Goal: Answer question/provide support: Share knowledge or assist other users

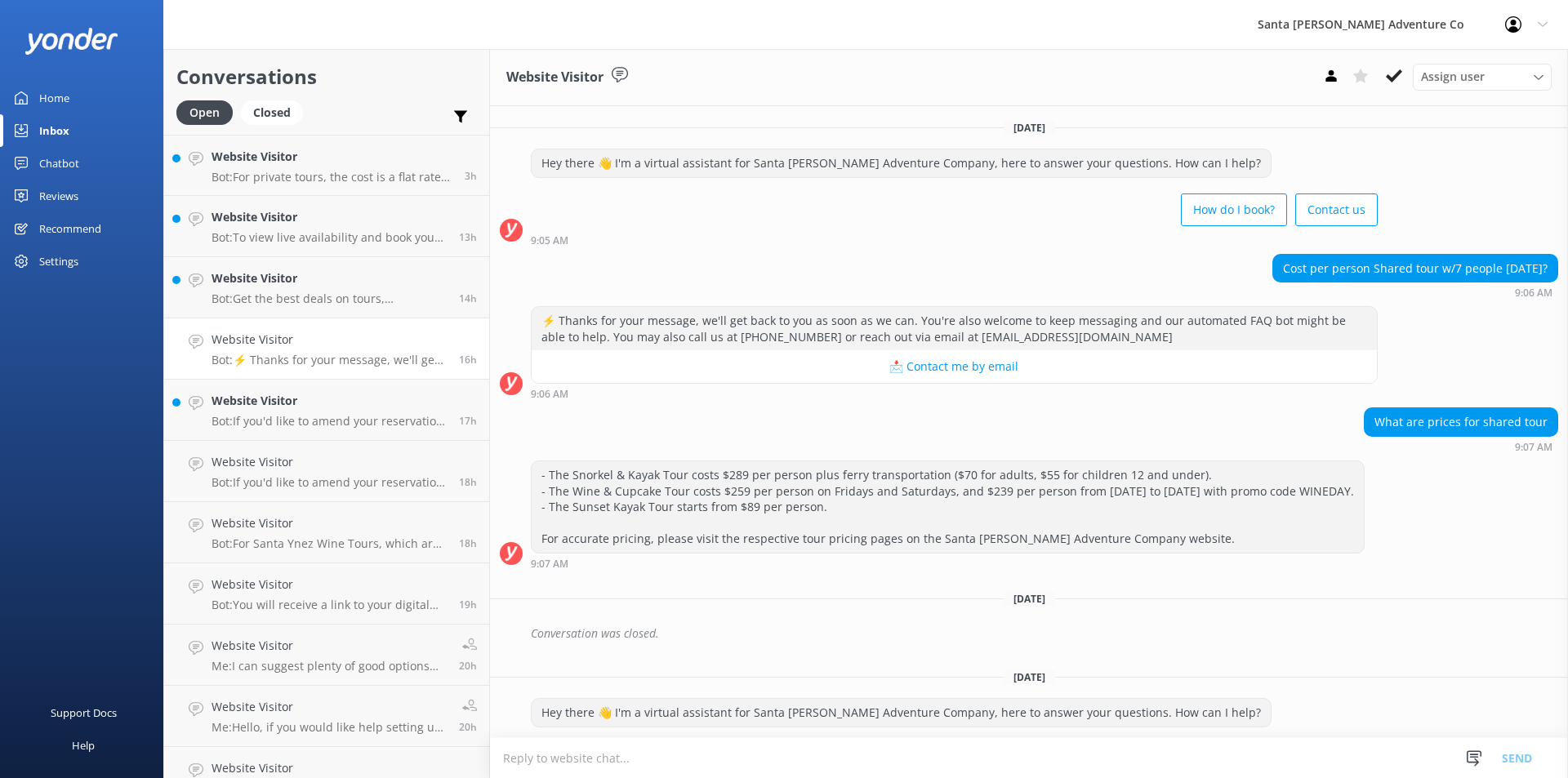
scroll to position [981, 0]
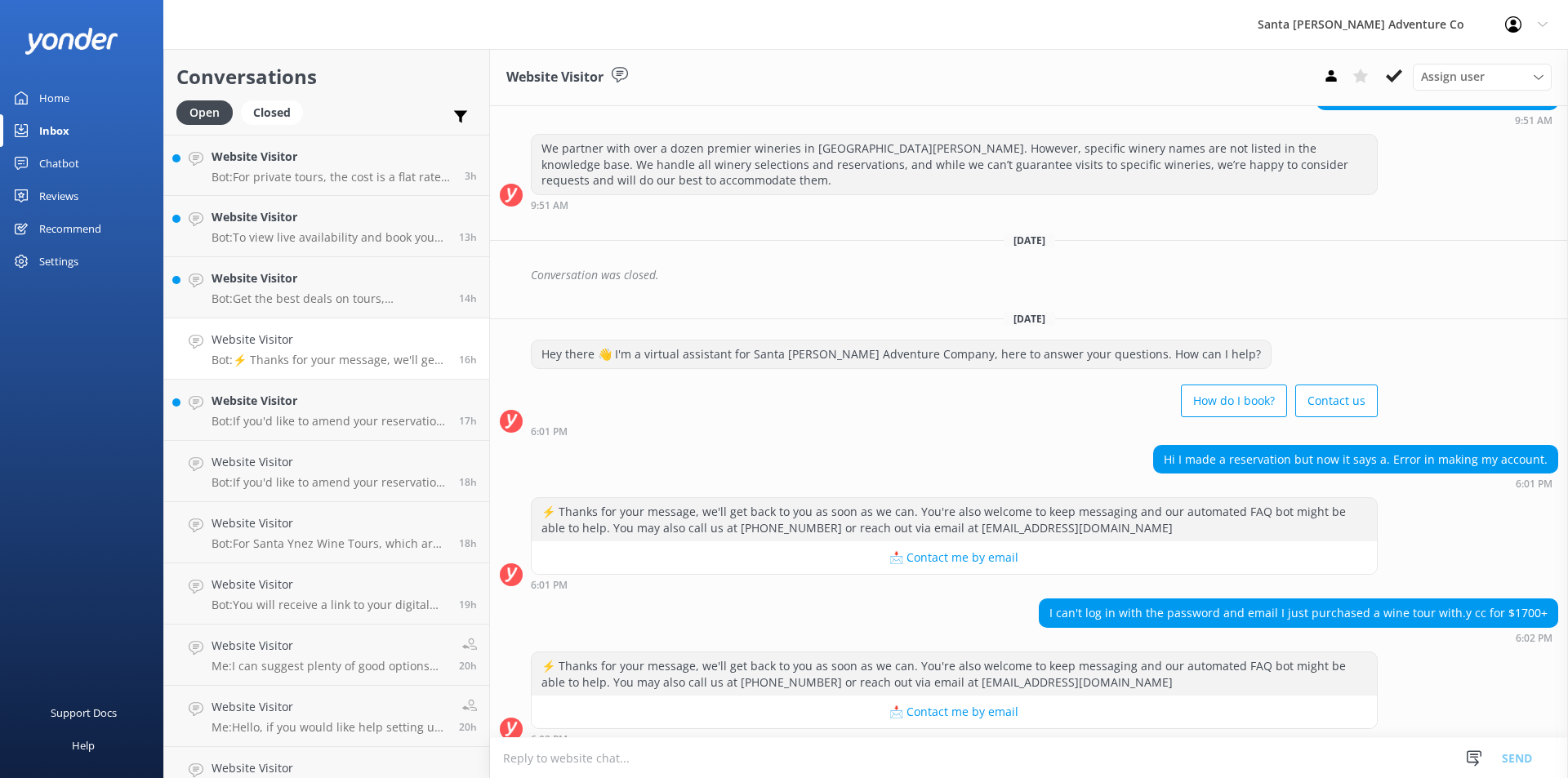
click at [597, 749] on textarea at bounding box center [1029, 758] width 1078 height 40
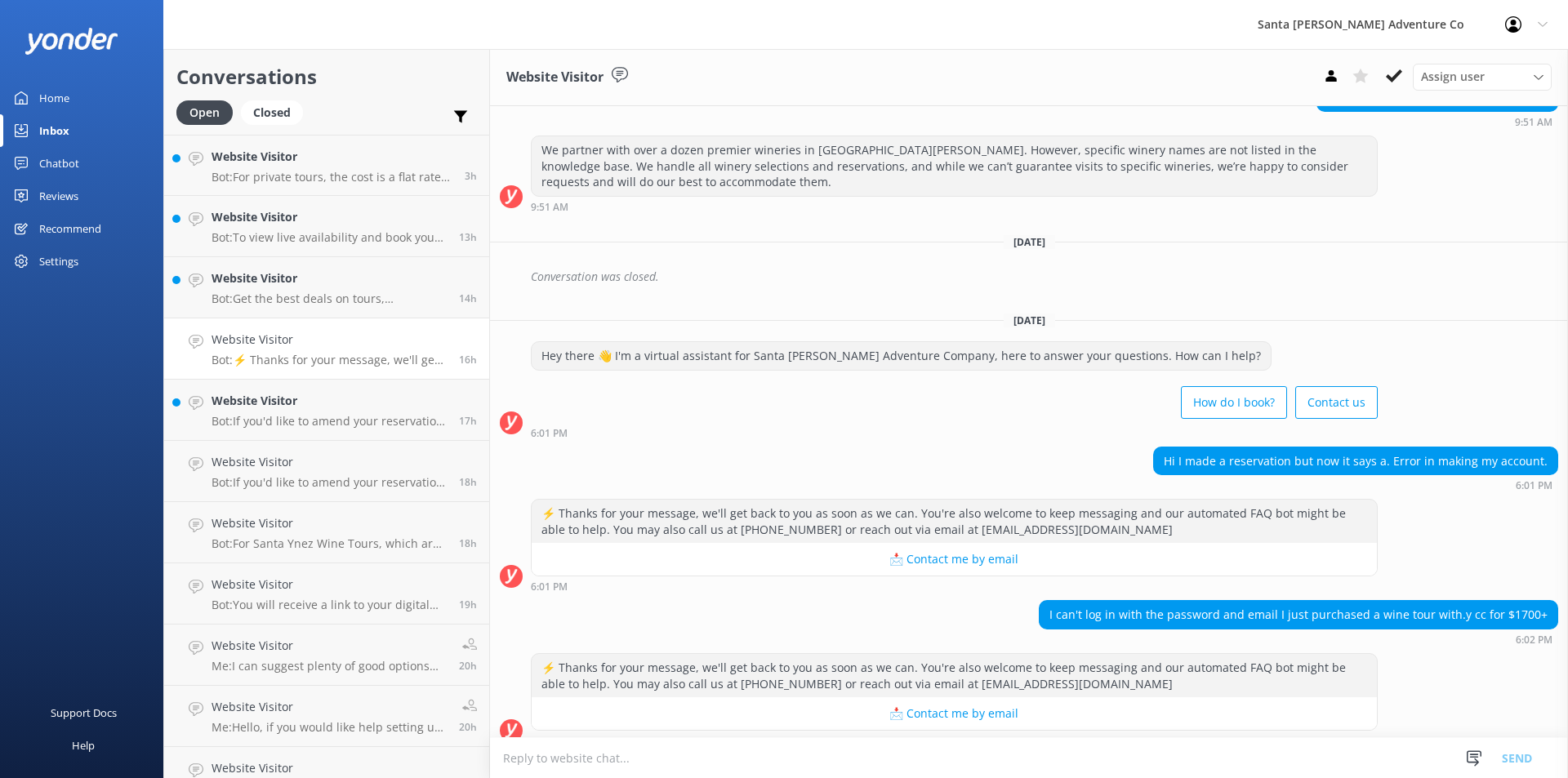
scroll to position [981, 0]
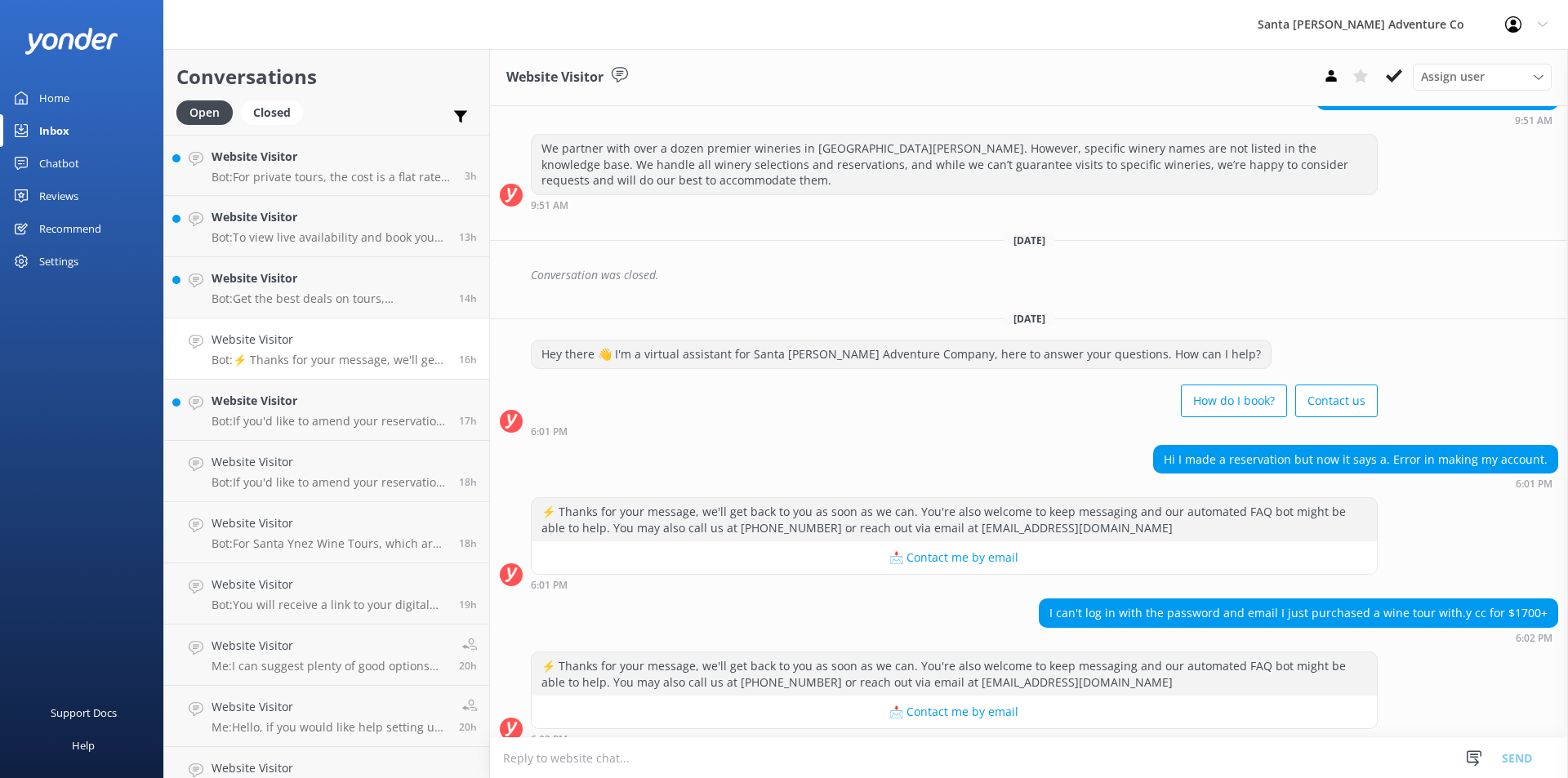
click at [600, 767] on textarea at bounding box center [1029, 758] width 1078 height 40
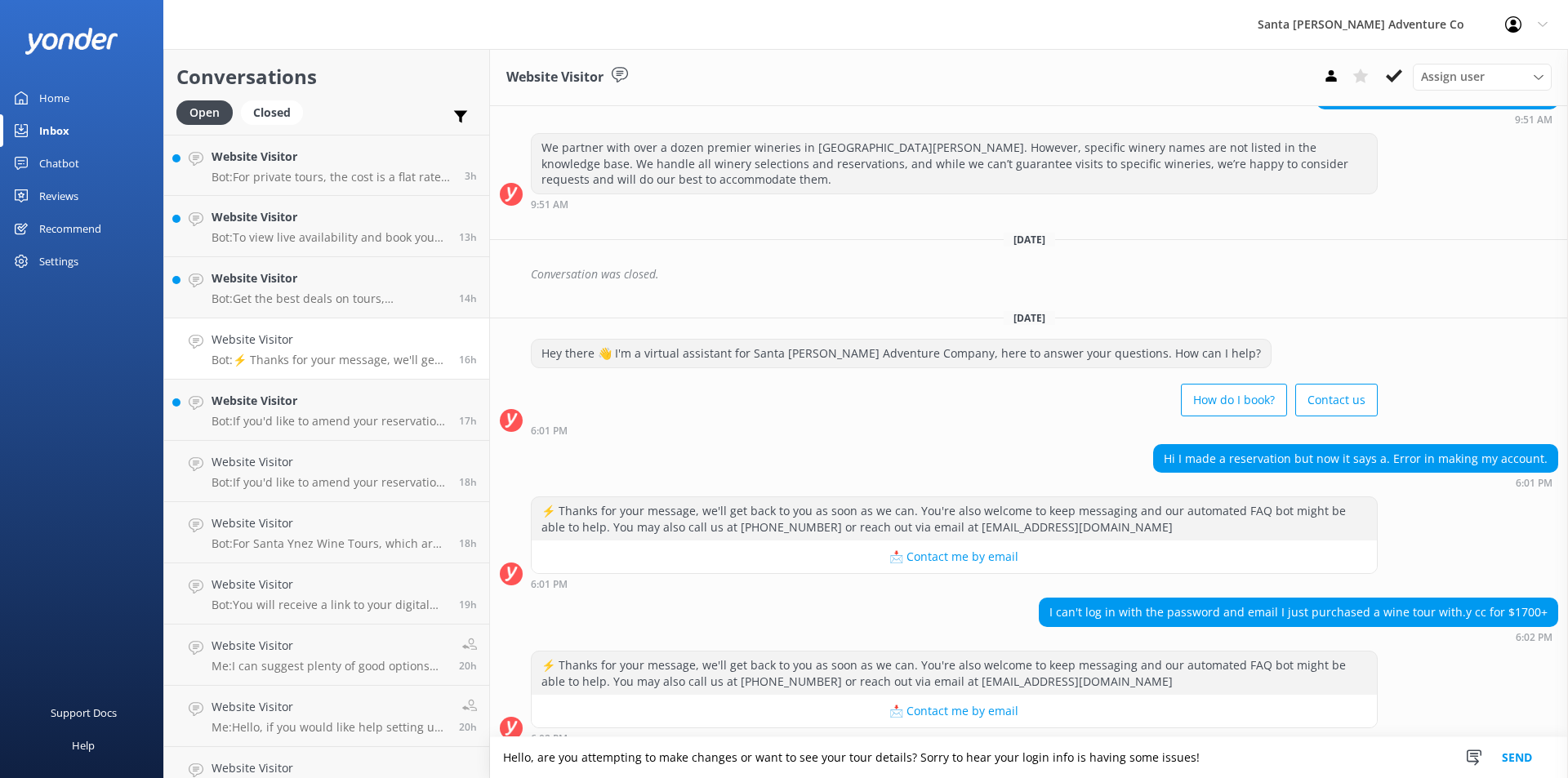
type textarea "Hello, are you attempting to make changes or want to see your tour details? Sor…"
click at [1510, 755] on button "Send" at bounding box center [1516, 758] width 61 height 41
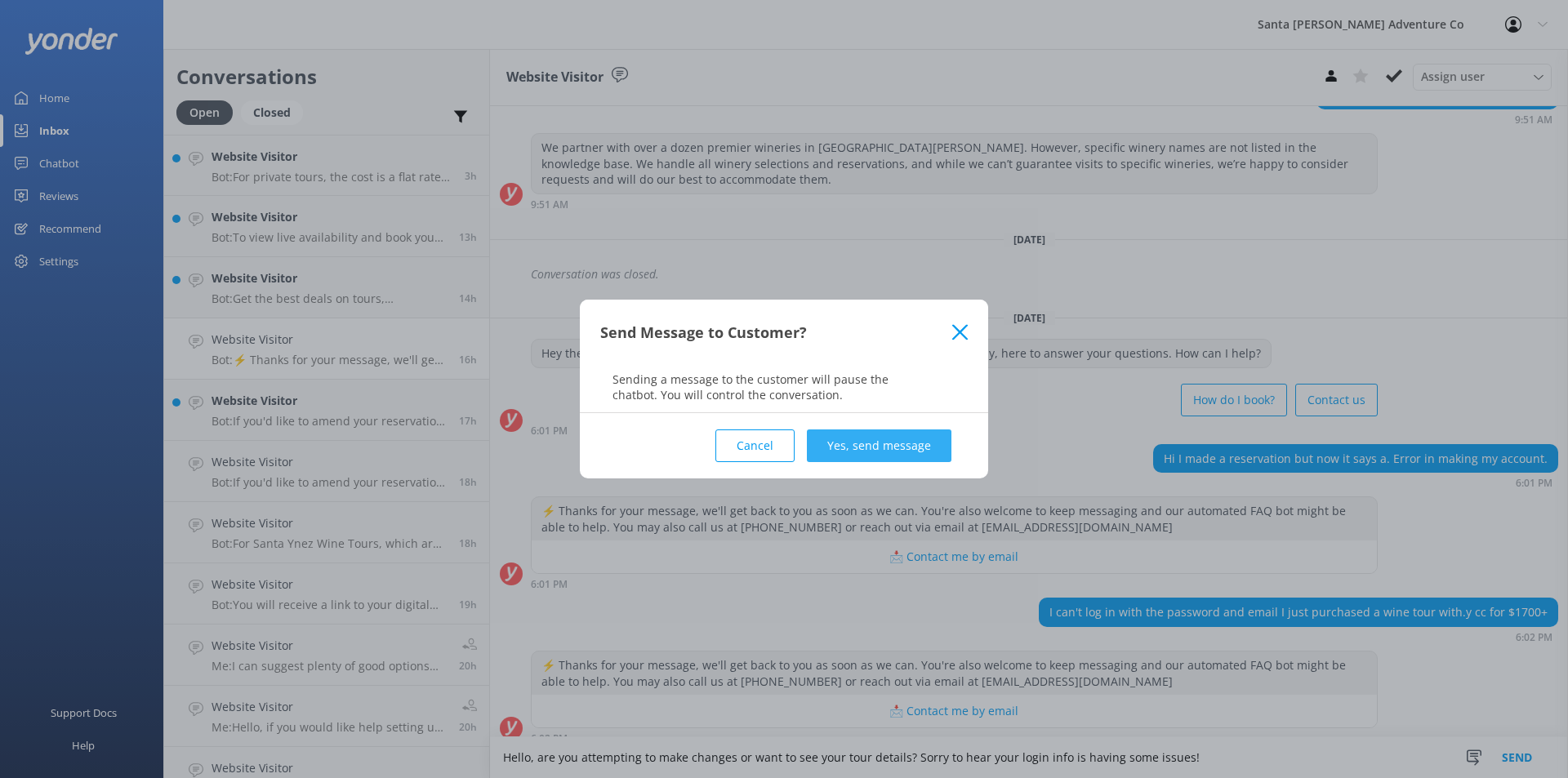
click at [863, 452] on button "Yes, send message" at bounding box center [879, 446] width 145 height 33
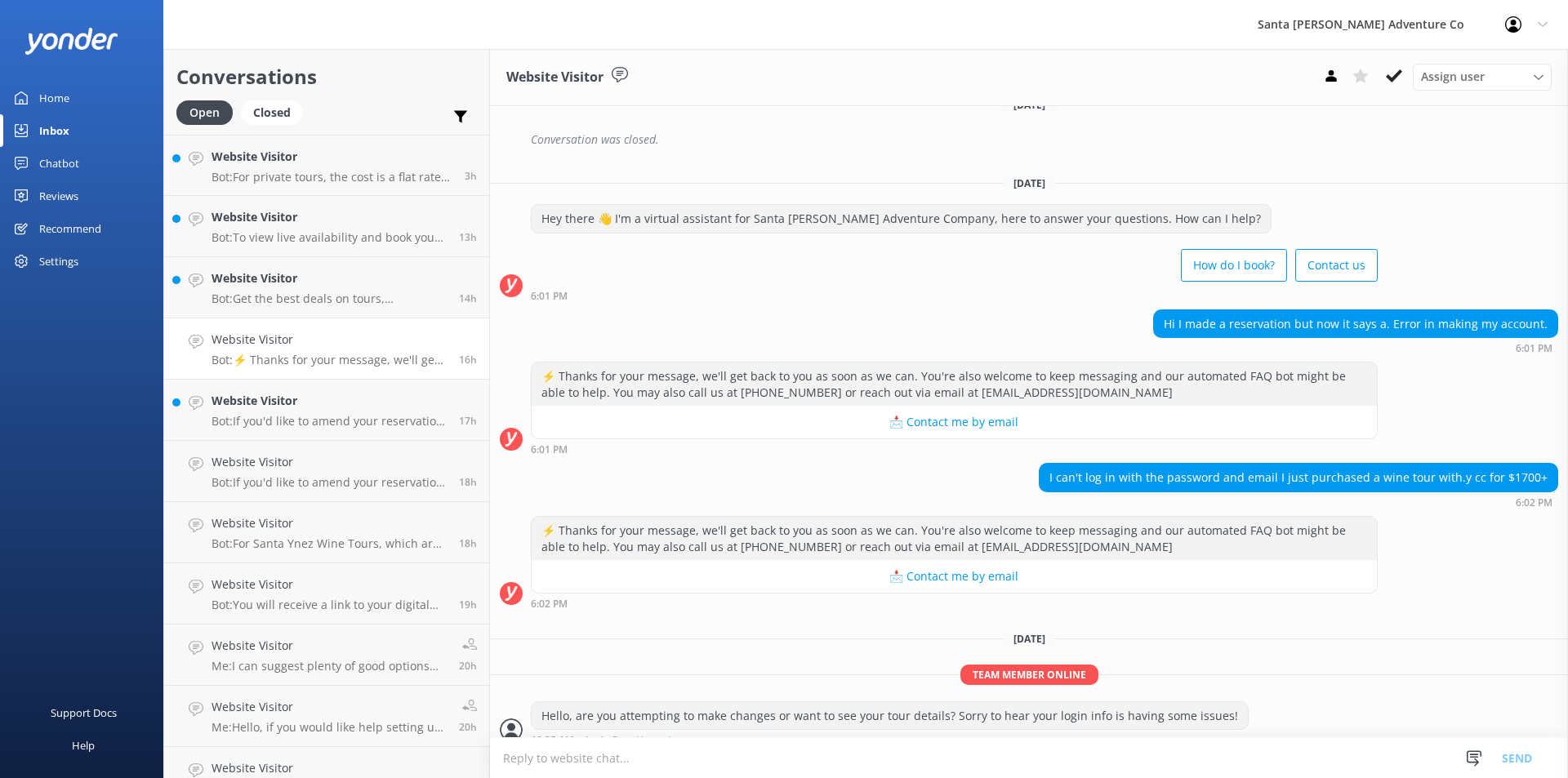
scroll to position [1117, 0]
click at [280, 419] on p "Bot: If you'd like to amend your reservation, please contact the Santa Barbara …" at bounding box center [328, 421] width 235 height 15
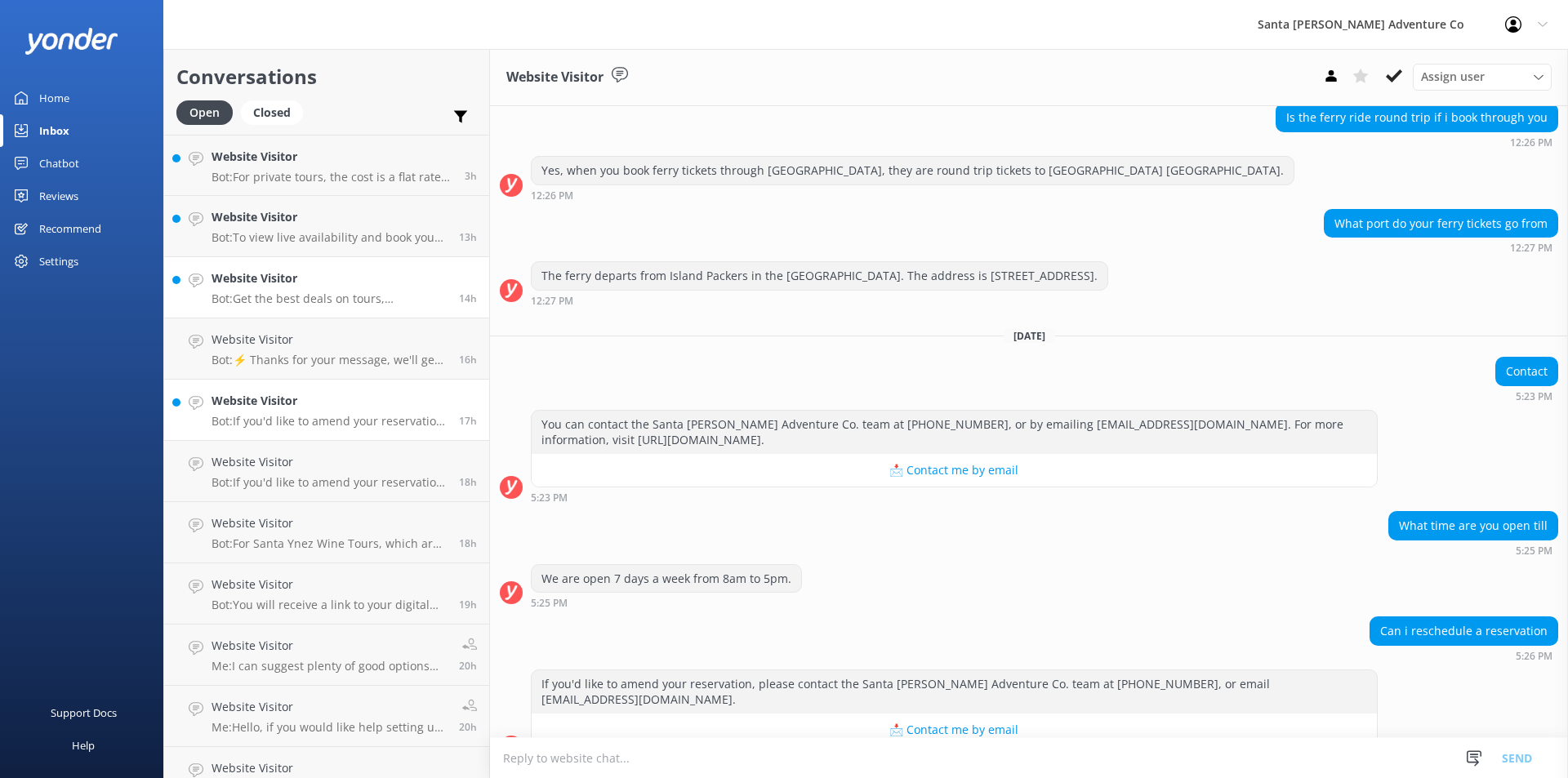
scroll to position [322, 0]
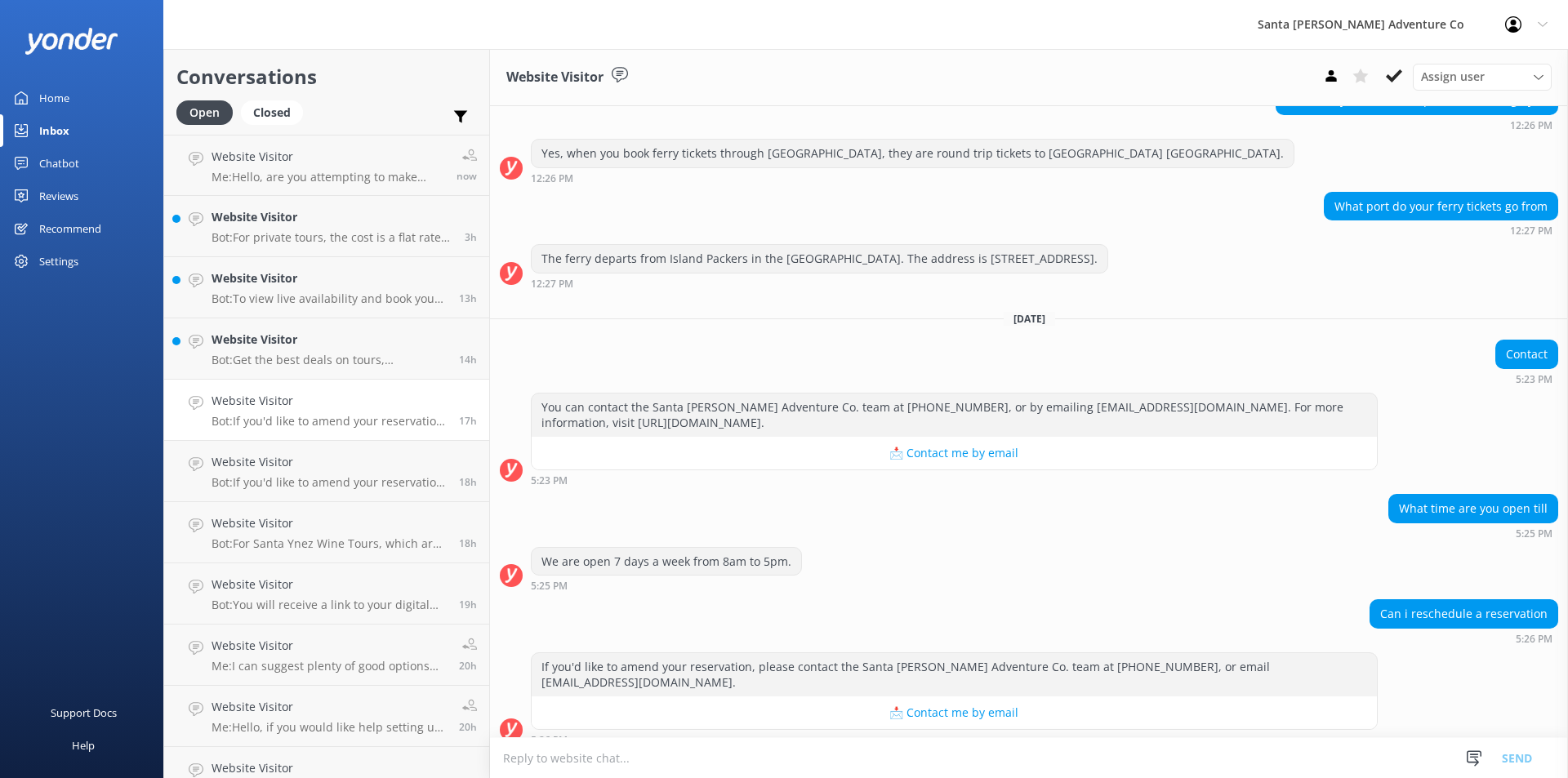
click at [281, 295] on p "Bot: To view live availability and book your Santa Barbara Adventure tour, clic…" at bounding box center [328, 299] width 235 height 15
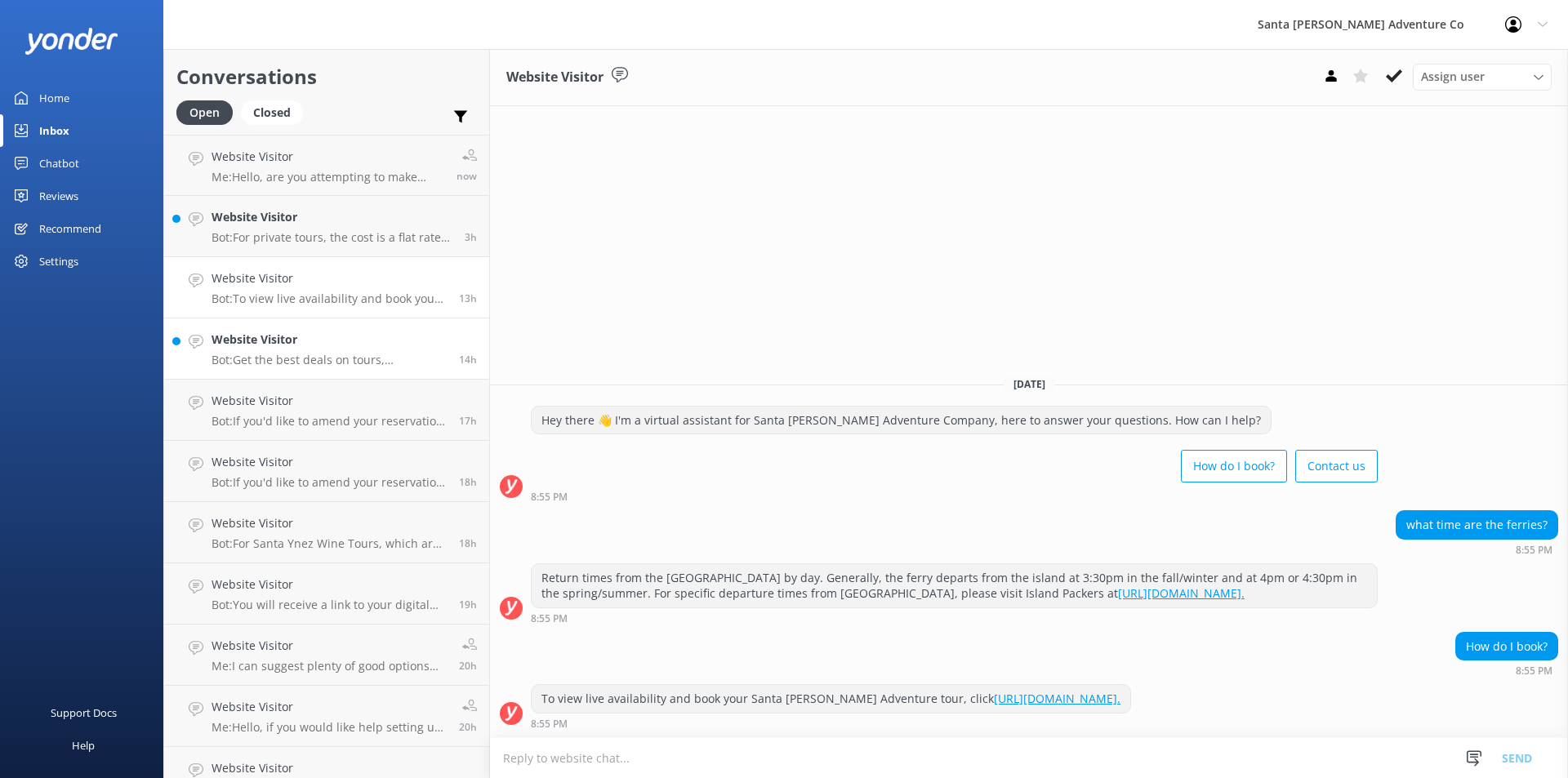
click at [290, 350] on div "Website Visitor Bot: Get the best deals on tours, adventures, and group activit…" at bounding box center [328, 349] width 235 height 36
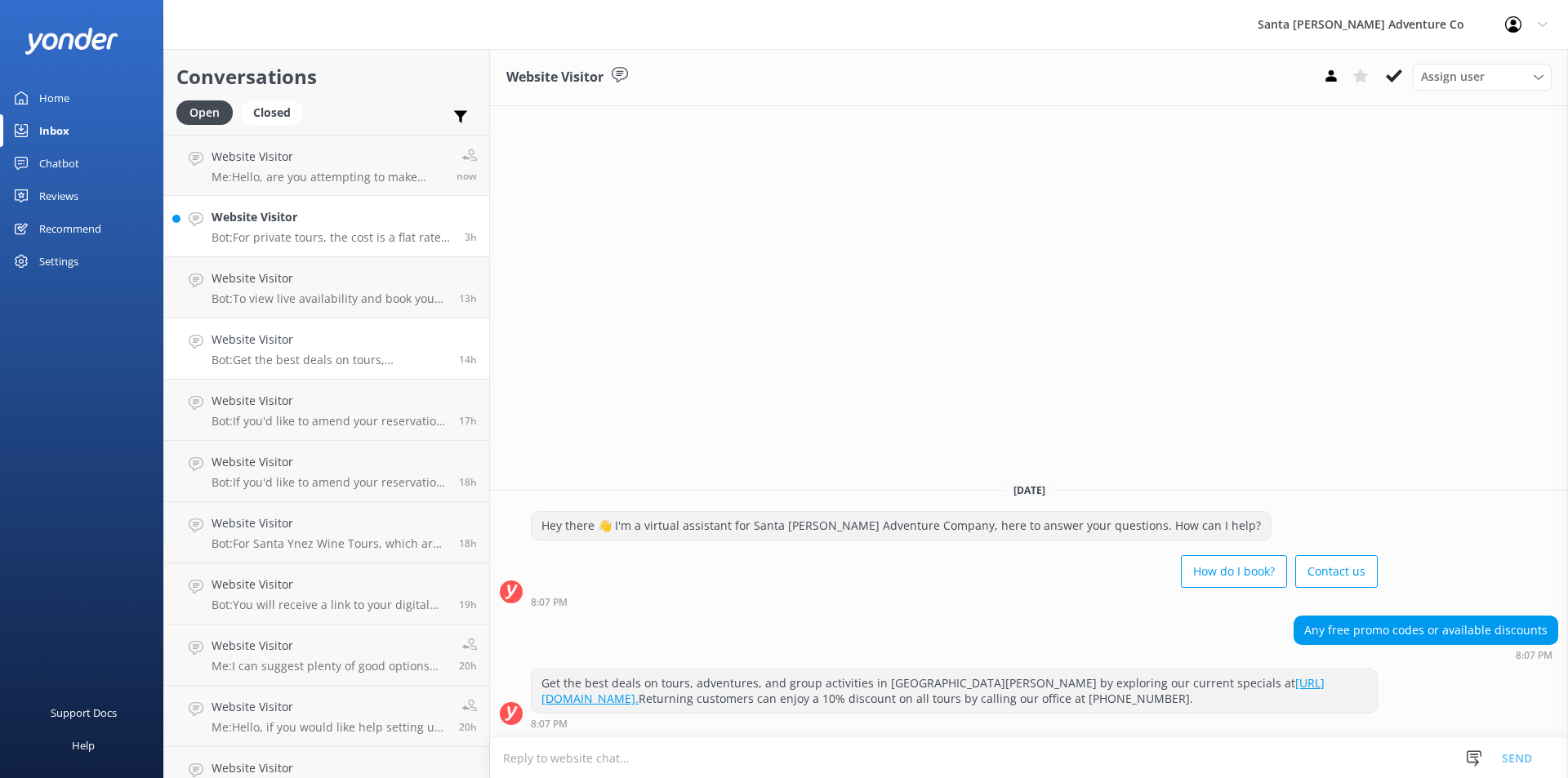
click at [277, 235] on p "Bot: For private tours, the cost is a flat rate depending on the type of tour. …" at bounding box center [331, 237] width 241 height 15
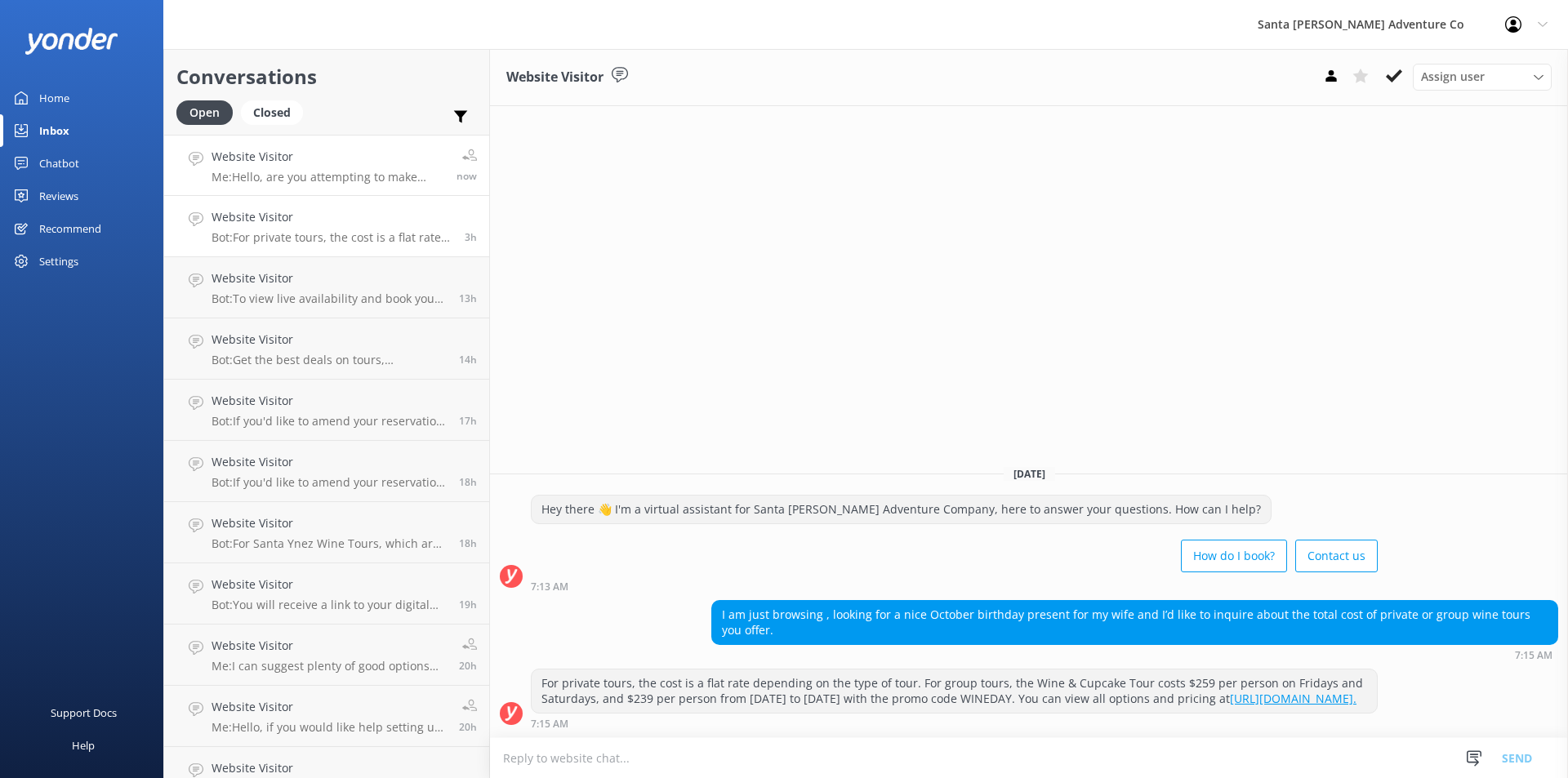
click at [281, 169] on div "Website Visitor Me: Hello, are you attempting to make changes or want to see yo…" at bounding box center [327, 165] width 232 height 35
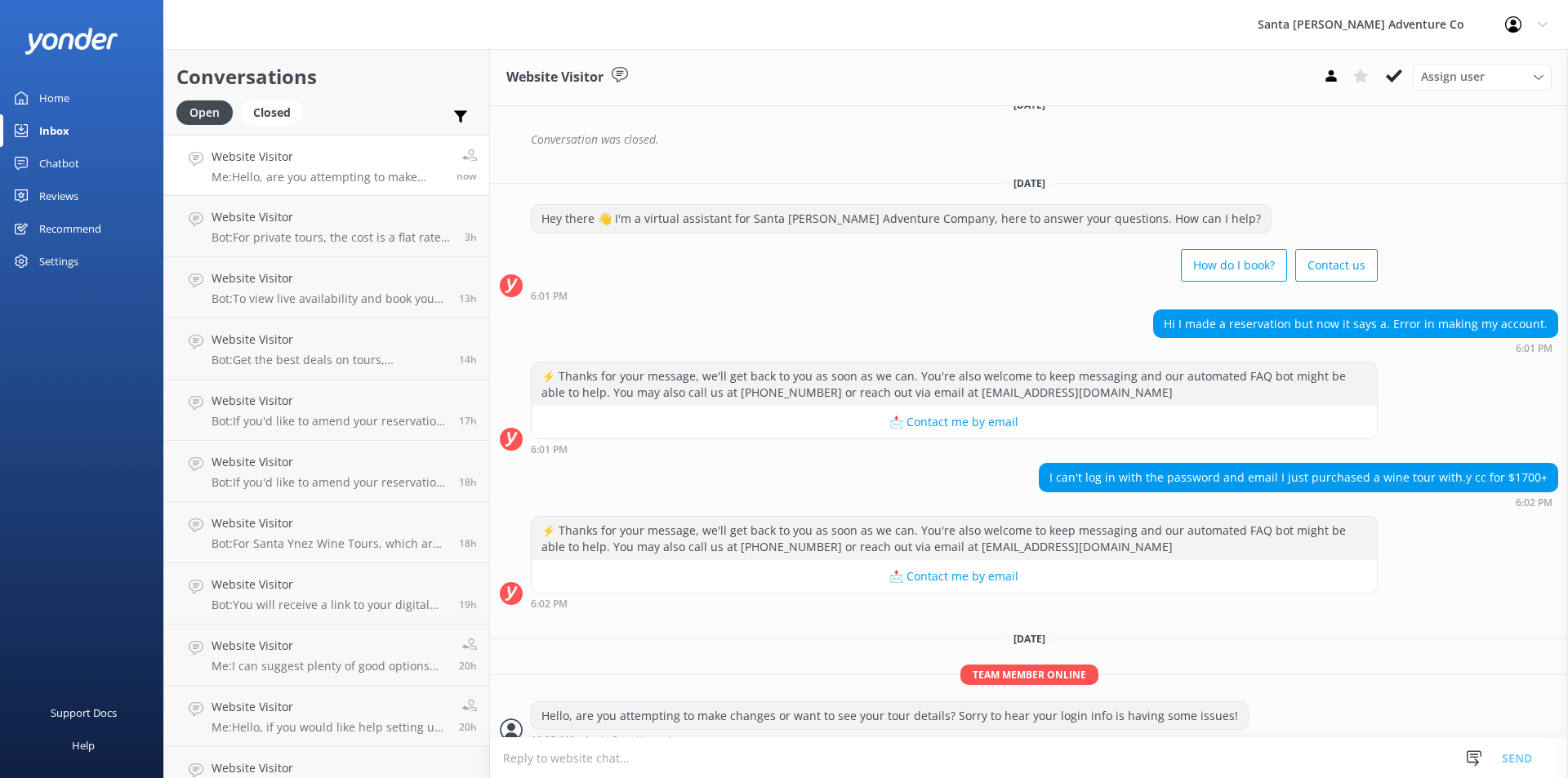
scroll to position [1117, 0]
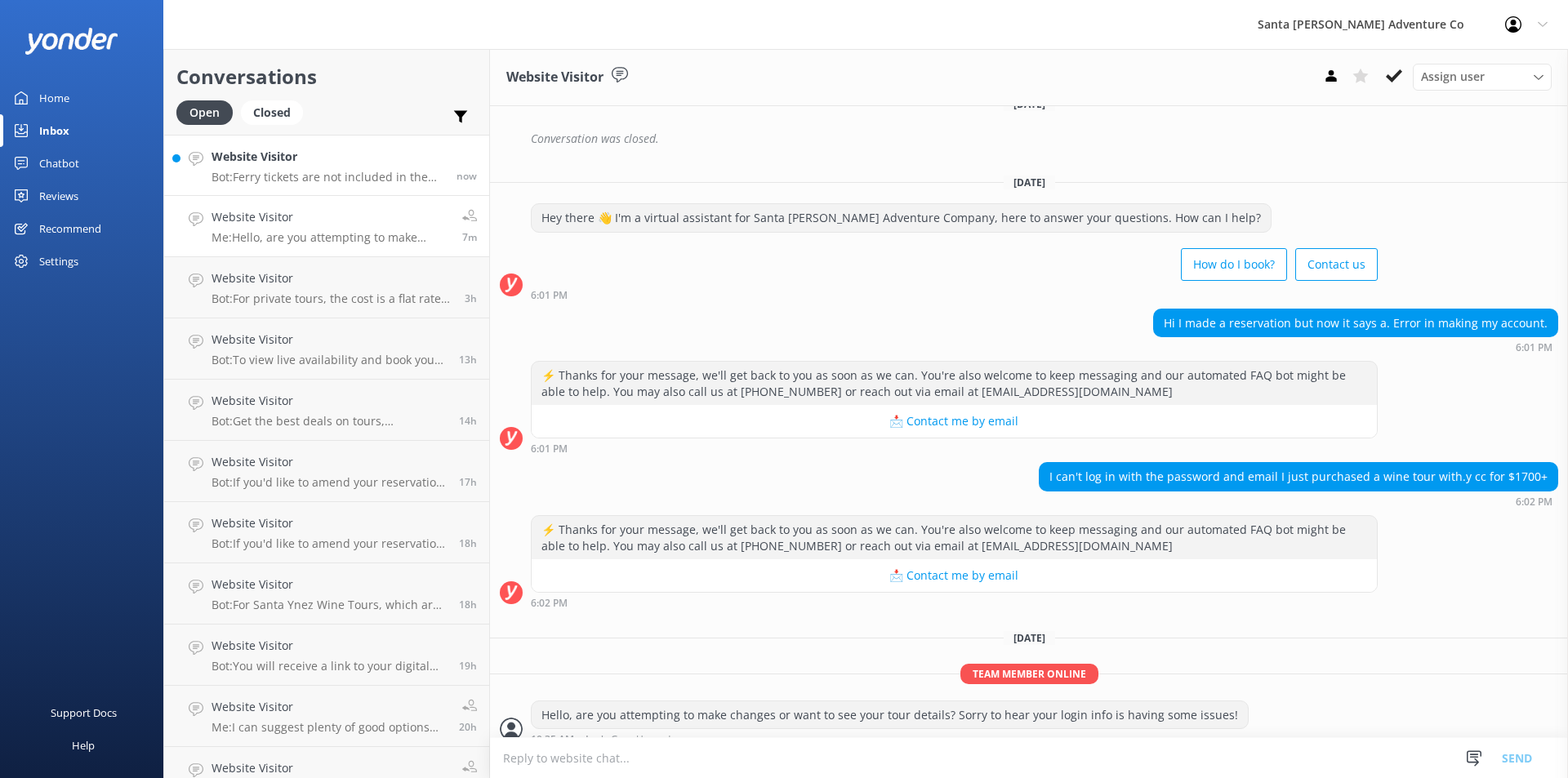
click at [376, 165] on h4 "Website Visitor" at bounding box center [327, 157] width 232 height 18
